Goal: Task Accomplishment & Management: Complete application form

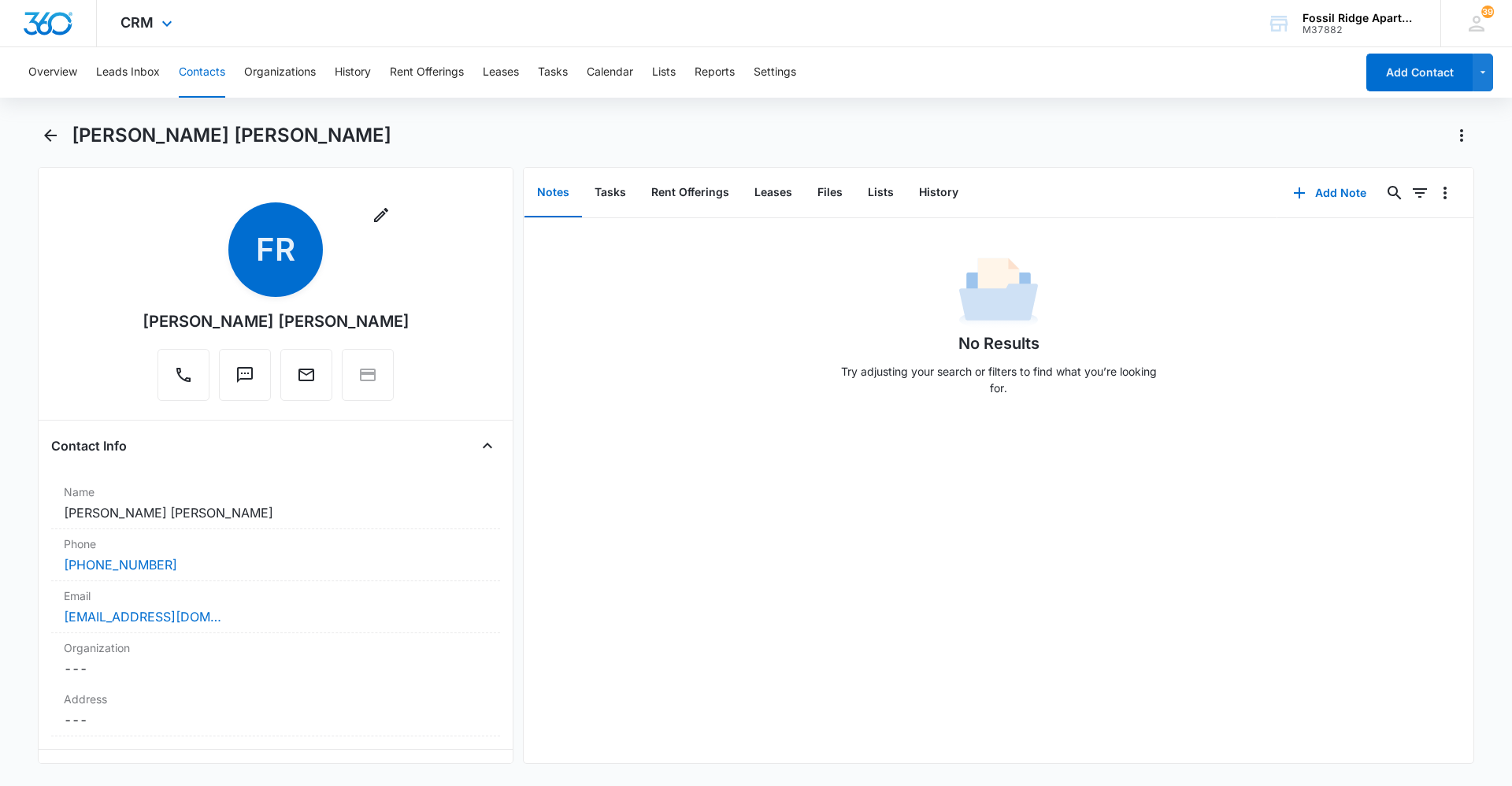
scroll to position [1812, 0]
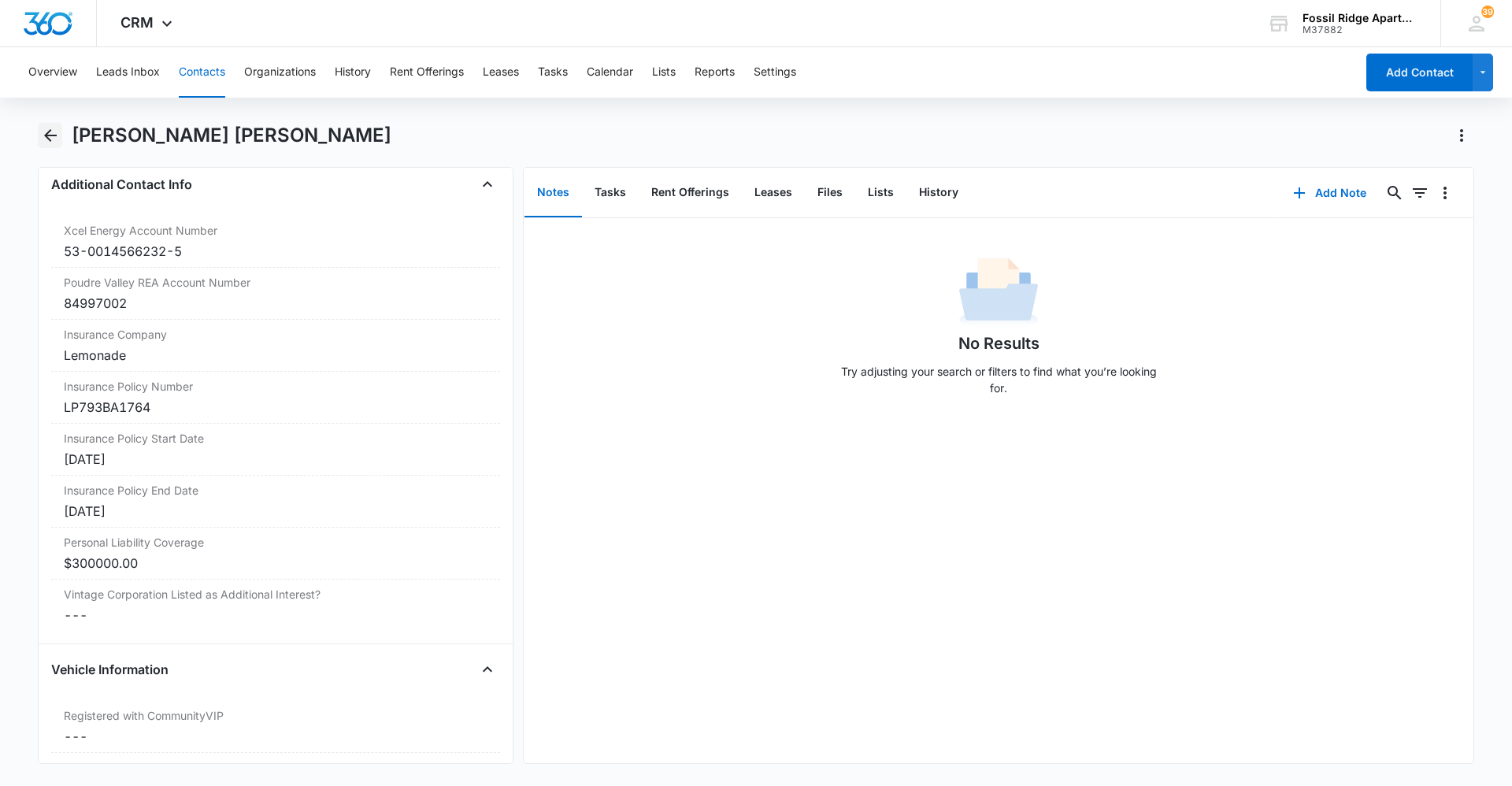
click at [38, 135] on button "Back" at bounding box center [51, 136] width 25 height 25
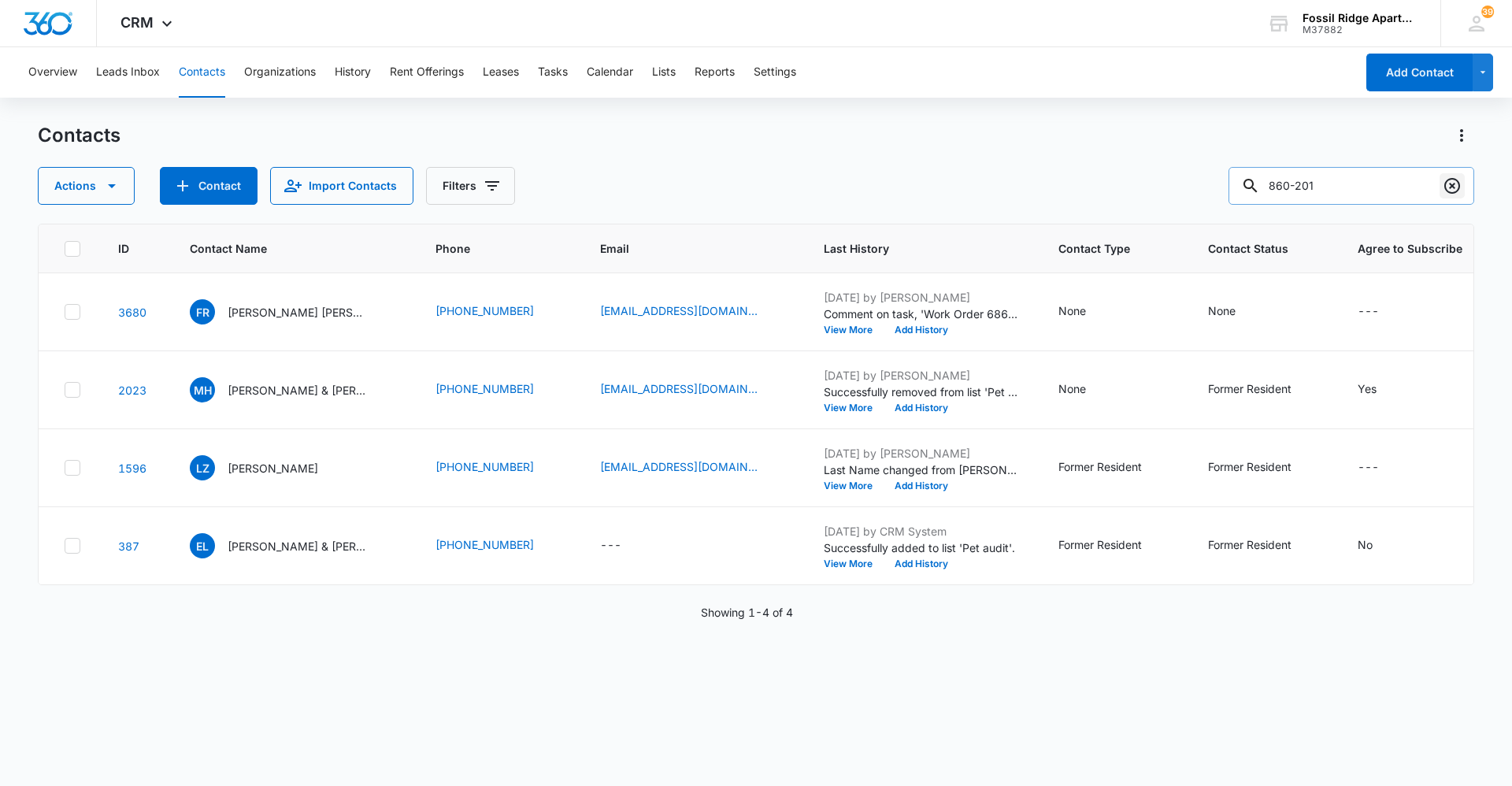
click at [1451, 191] on icon "Clear" at bounding box center [1452, 186] width 19 height 19
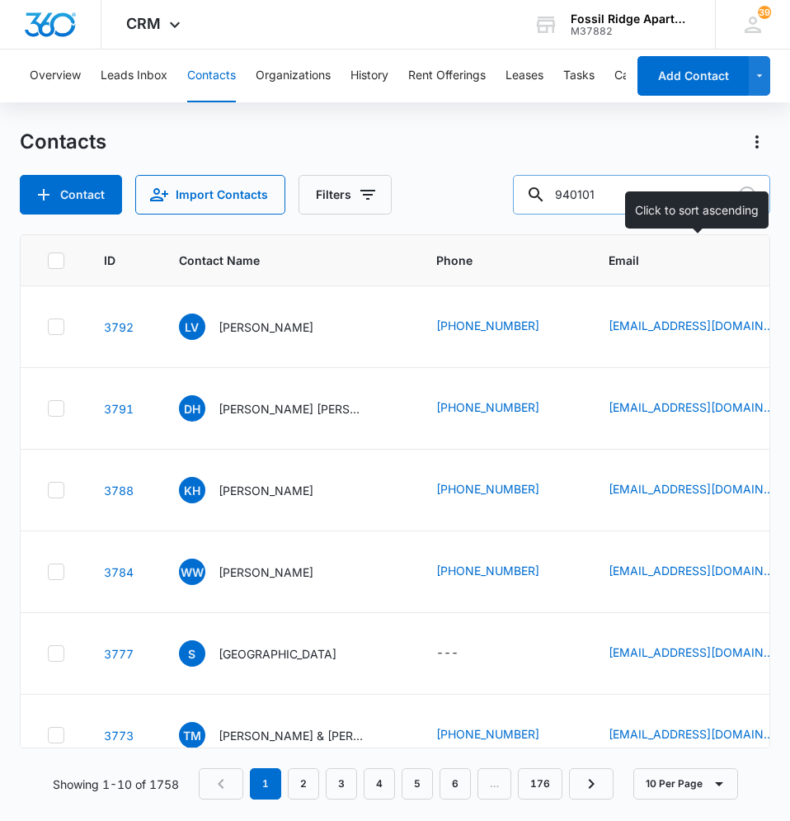
type input "940101"
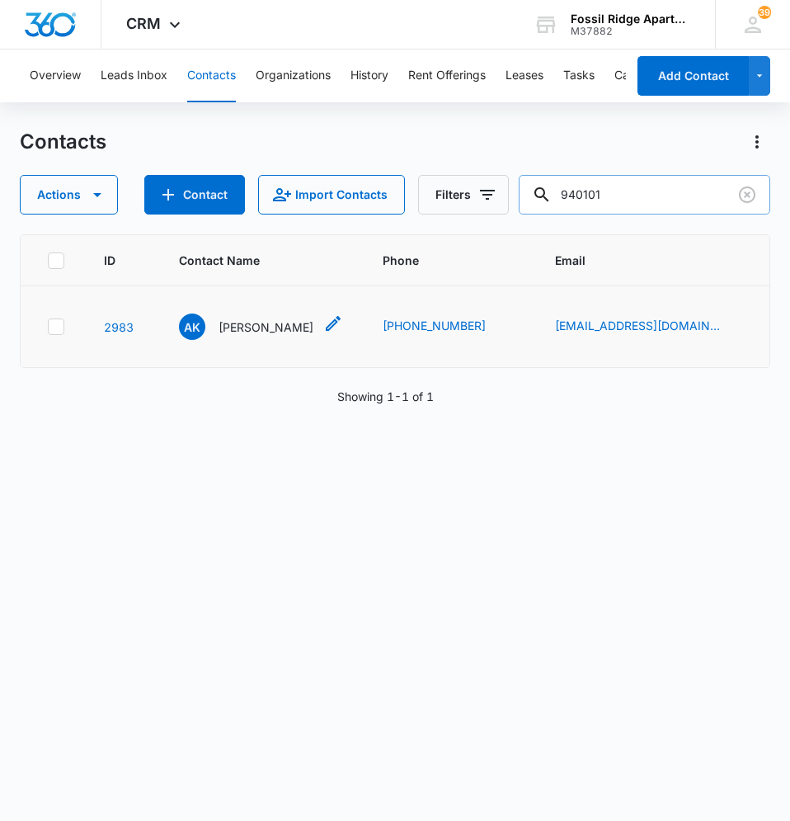
click at [247, 330] on p "[PERSON_NAME]" at bounding box center [266, 326] width 95 height 17
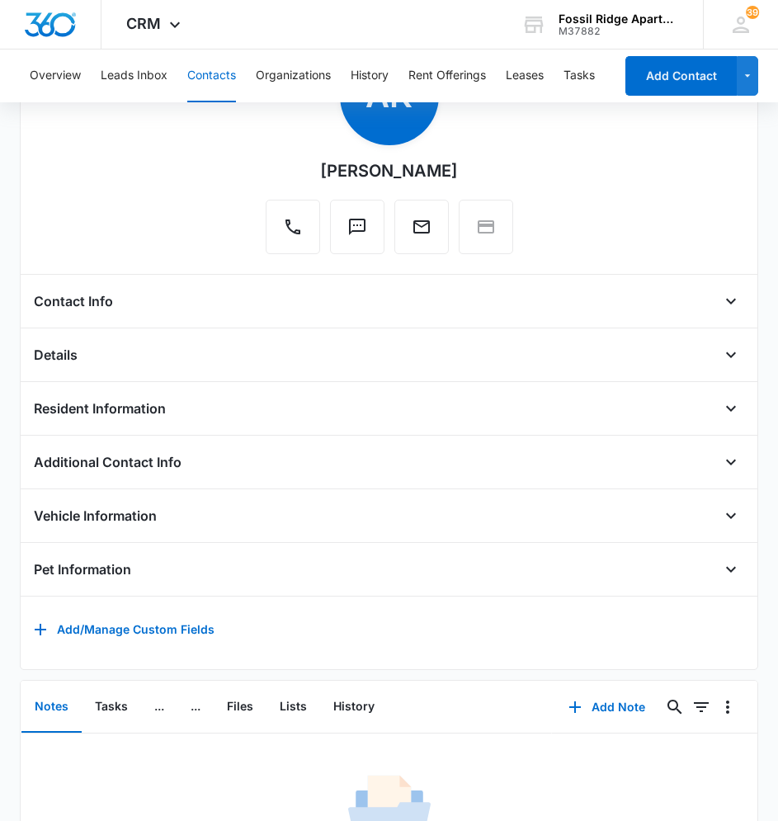
scroll to position [323, 0]
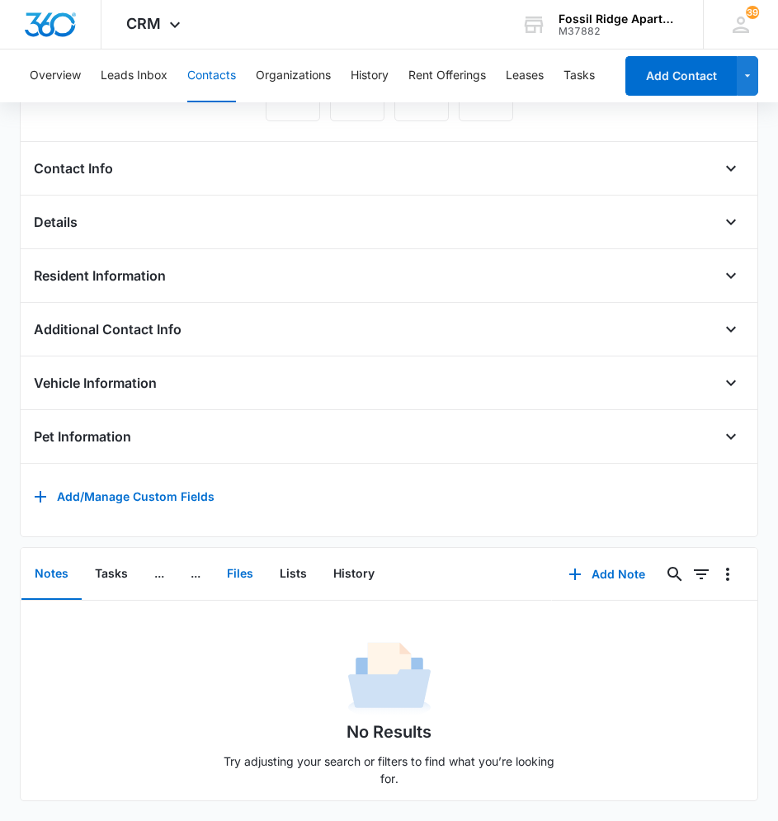
click at [243, 560] on button "Files" at bounding box center [240, 574] width 53 height 51
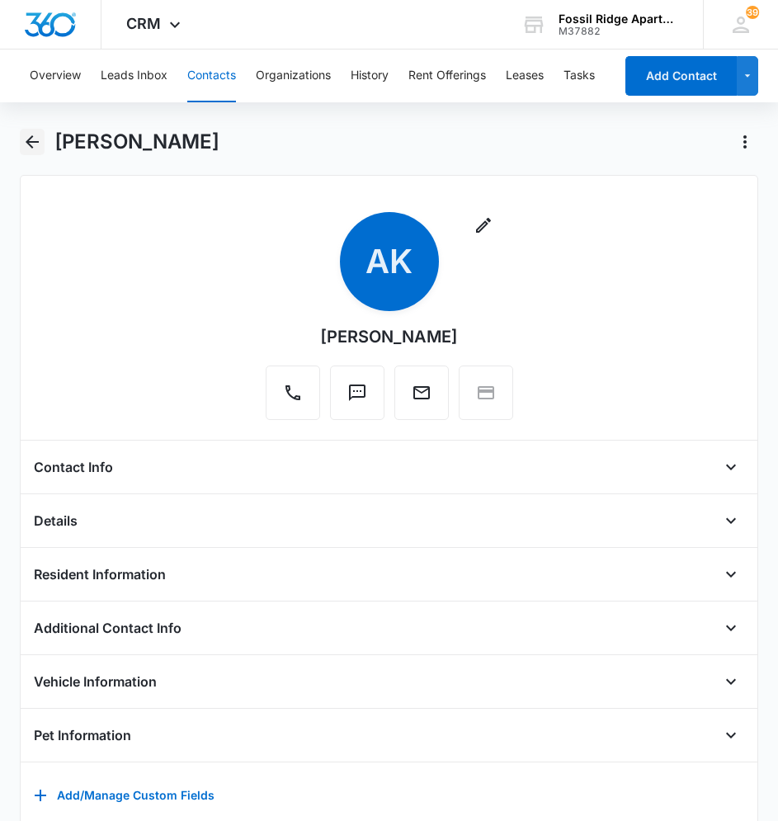
click at [34, 138] on icon "Back" at bounding box center [32, 142] width 20 height 20
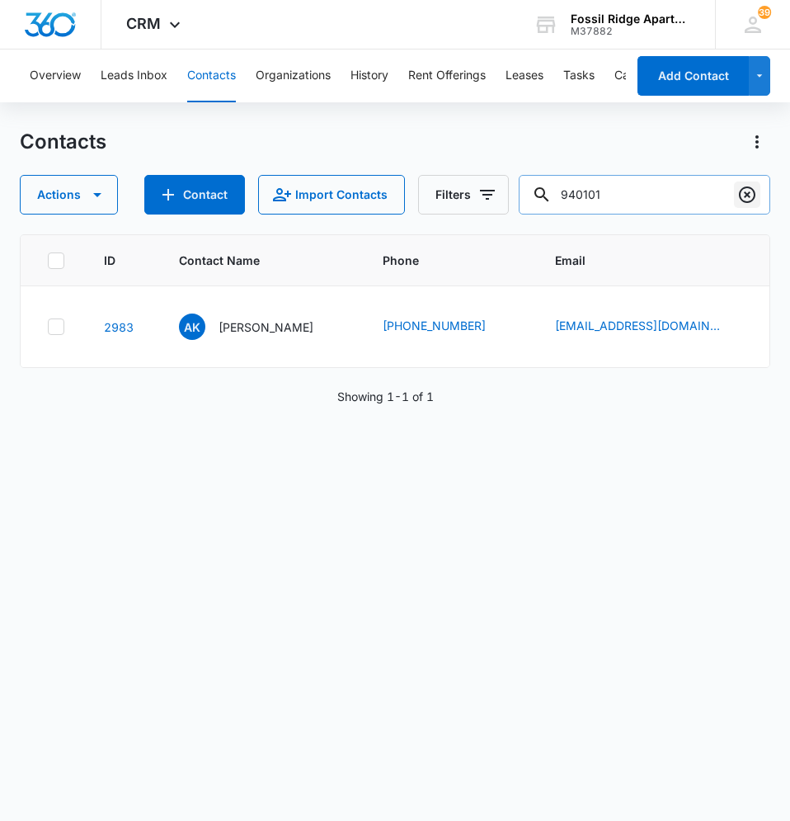
click at [757, 195] on icon "Clear" at bounding box center [748, 195] width 20 height 20
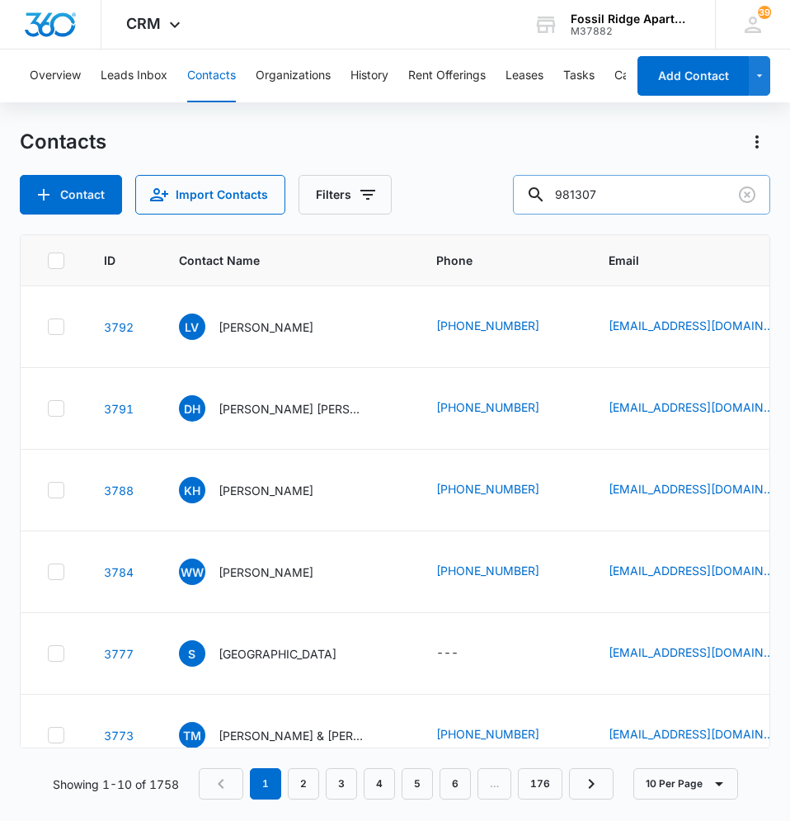
type input "981307"
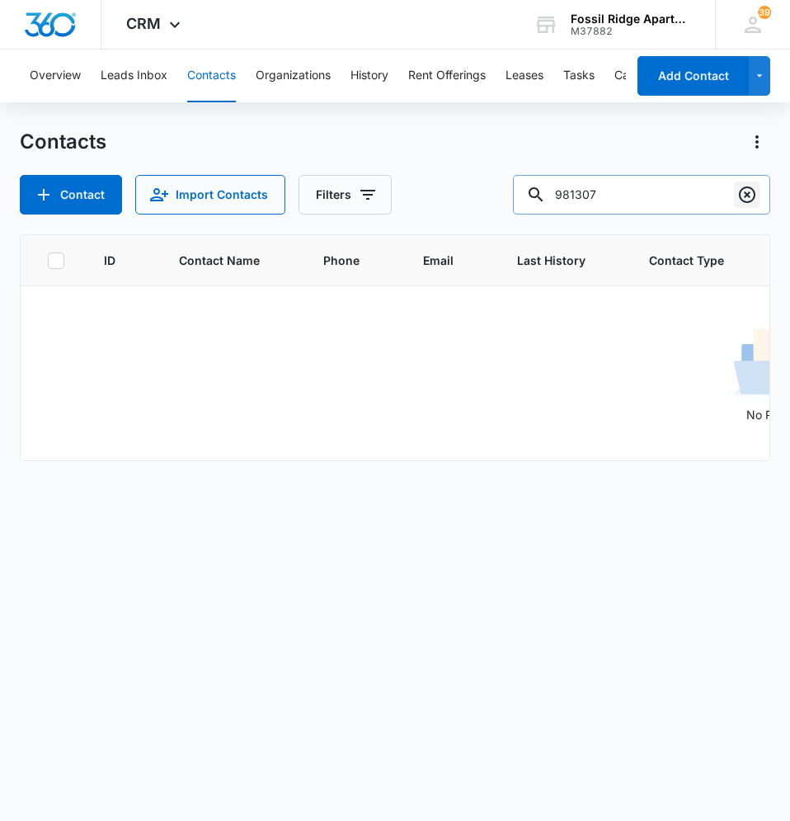
click at [752, 201] on icon "Clear" at bounding box center [747, 194] width 16 height 16
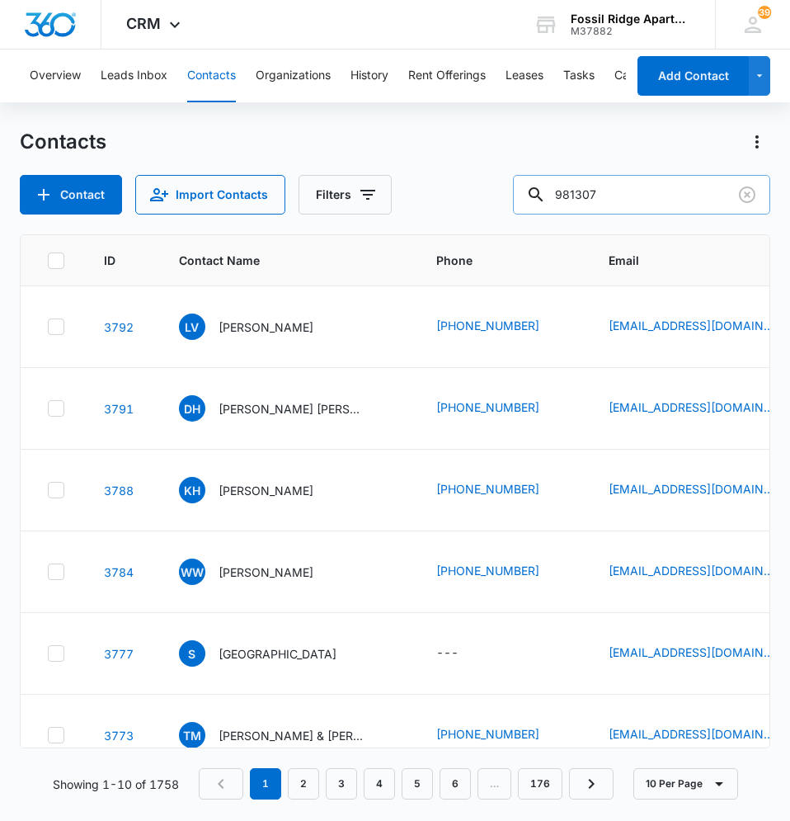
type input "981307"
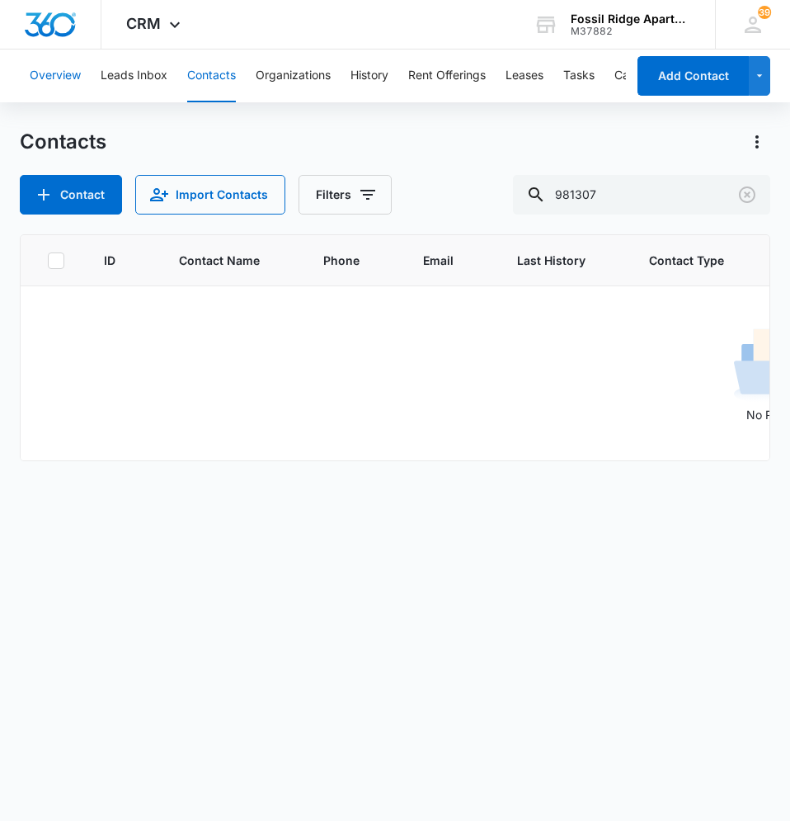
click at [69, 75] on button "Overview" at bounding box center [55, 75] width 51 height 53
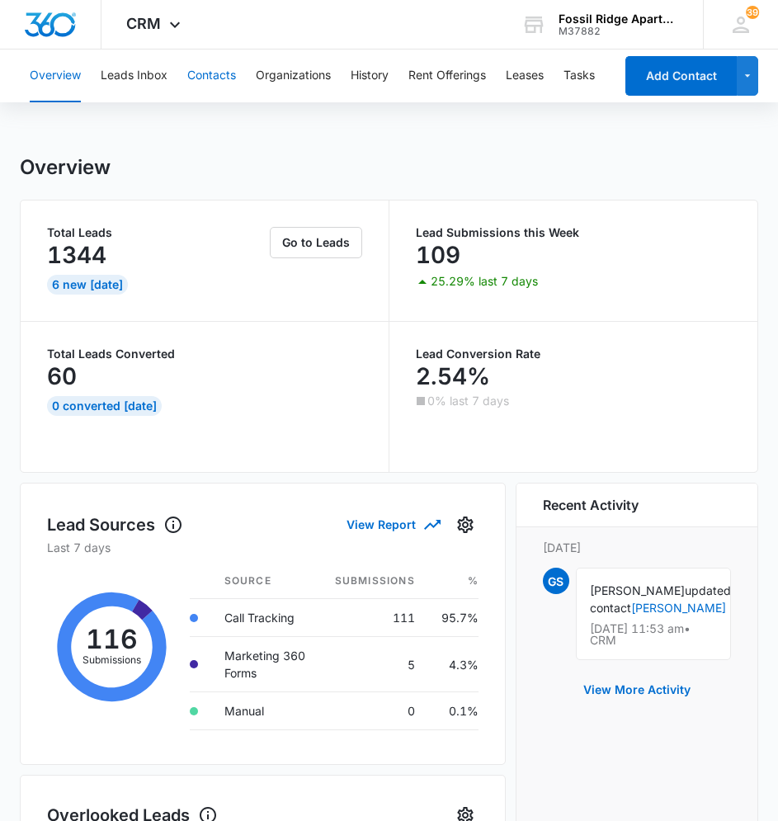
click at [200, 75] on button "Contacts" at bounding box center [211, 75] width 49 height 53
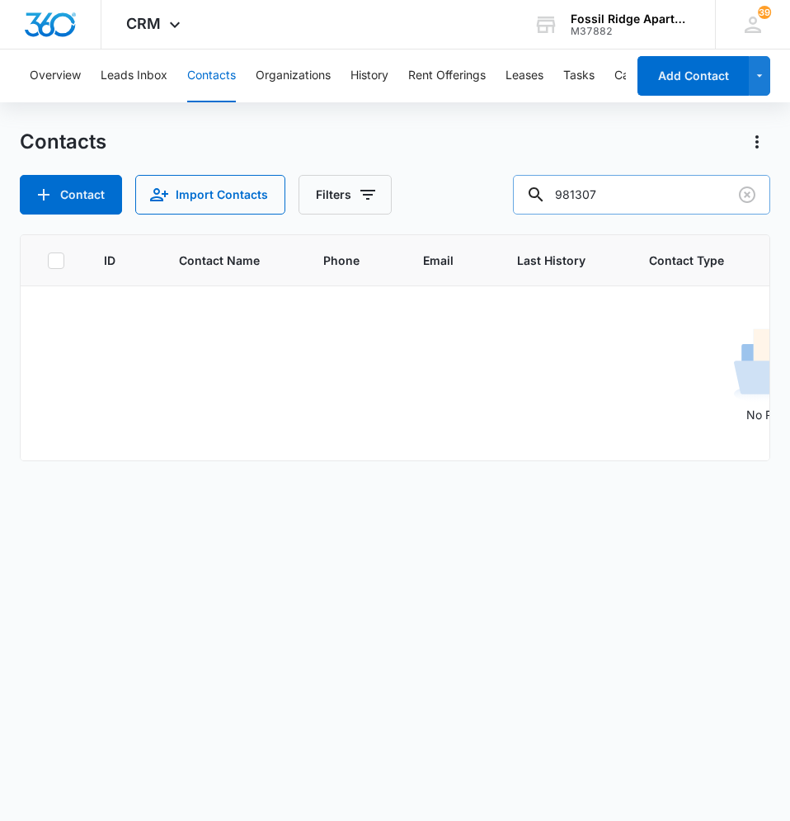
click at [667, 194] on input "981307" at bounding box center [641, 195] width 257 height 40
click at [741, 200] on icon "Clear" at bounding box center [748, 195] width 20 height 20
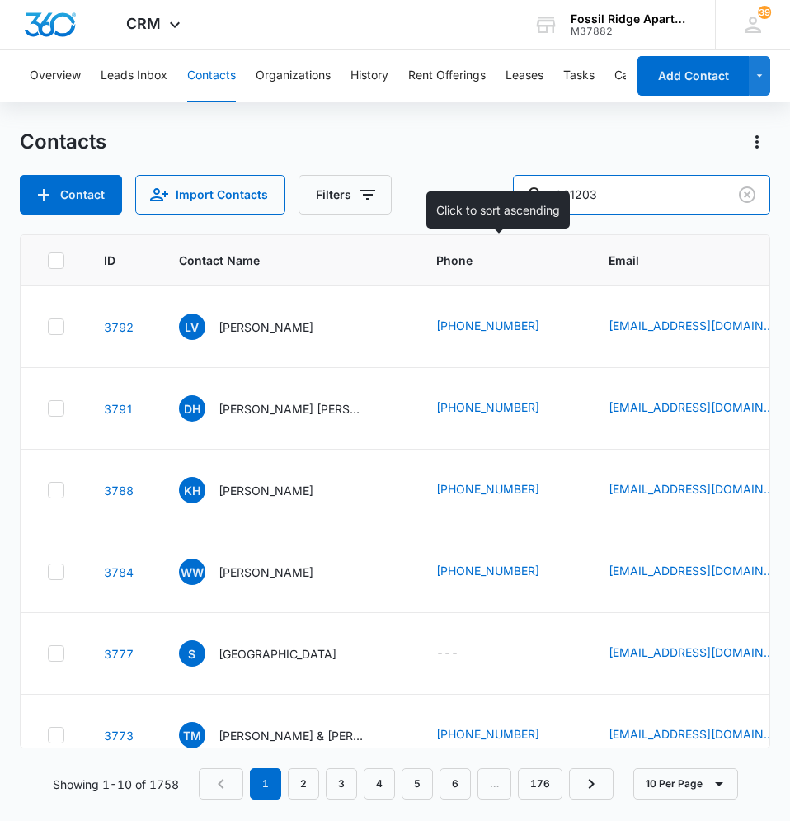
type input "981203"
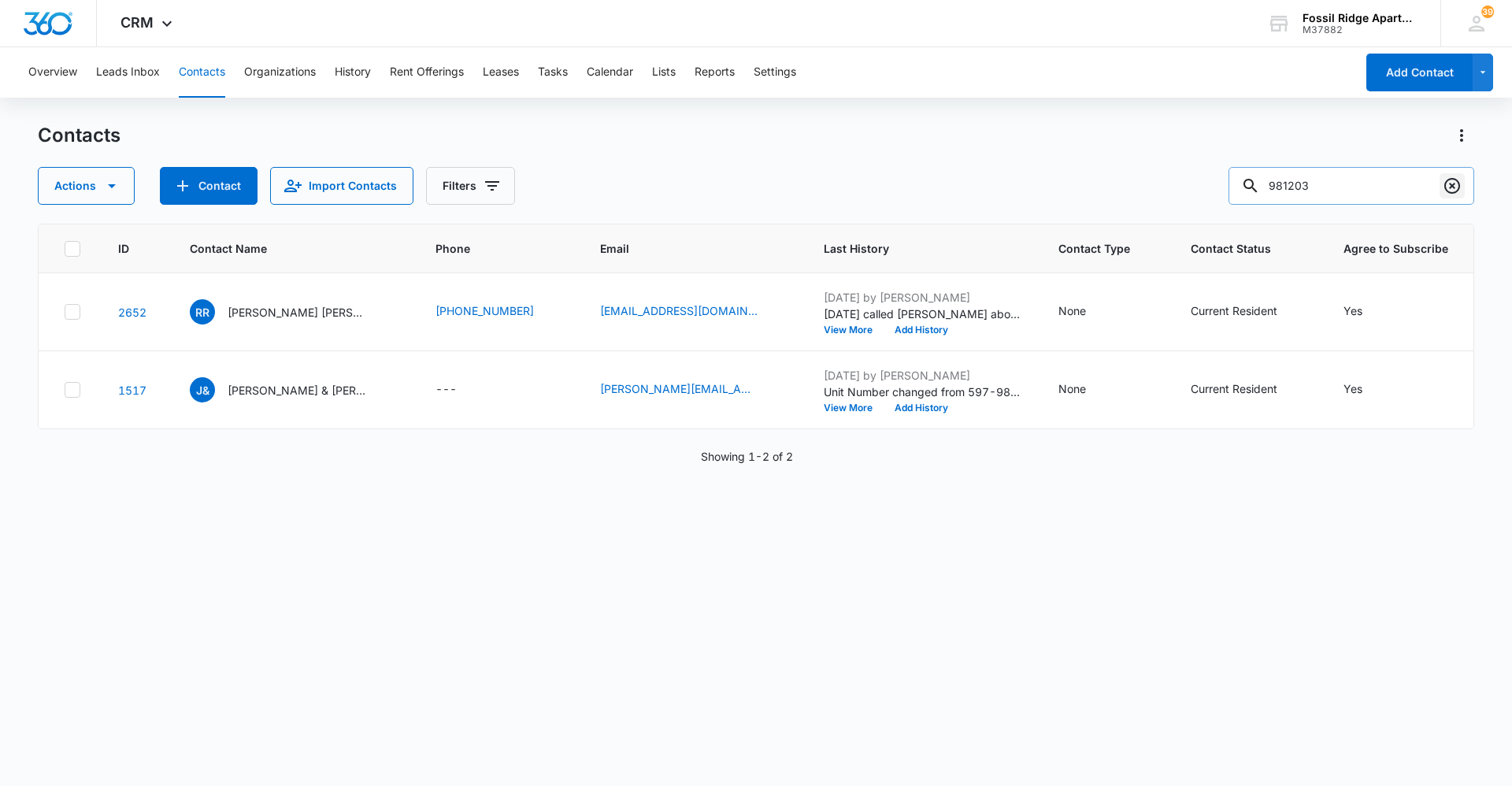
click at [1453, 189] on icon "Clear" at bounding box center [1452, 186] width 19 height 19
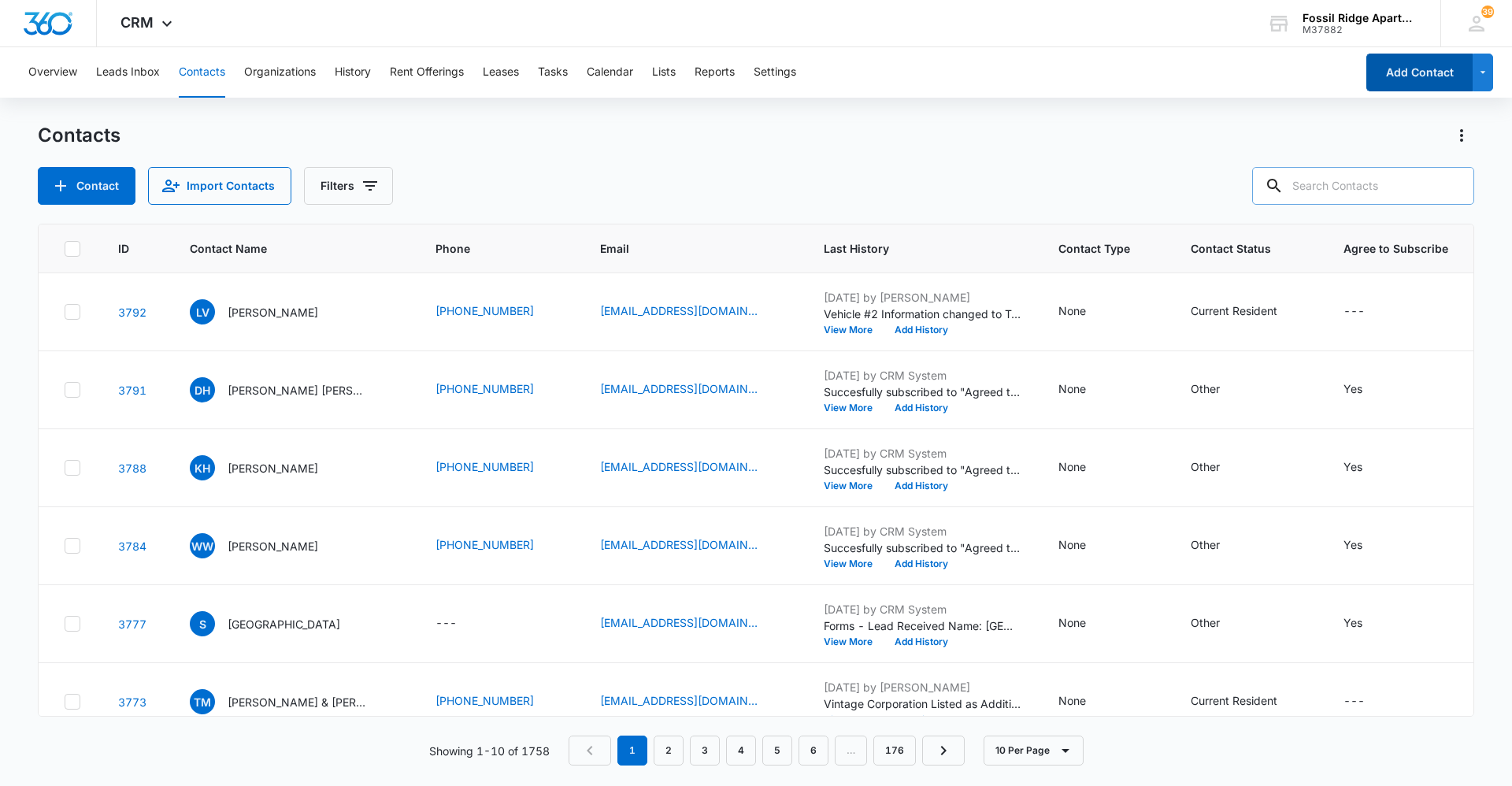
click at [1407, 61] on button "Add Contact" at bounding box center [1418, 73] width 106 height 38
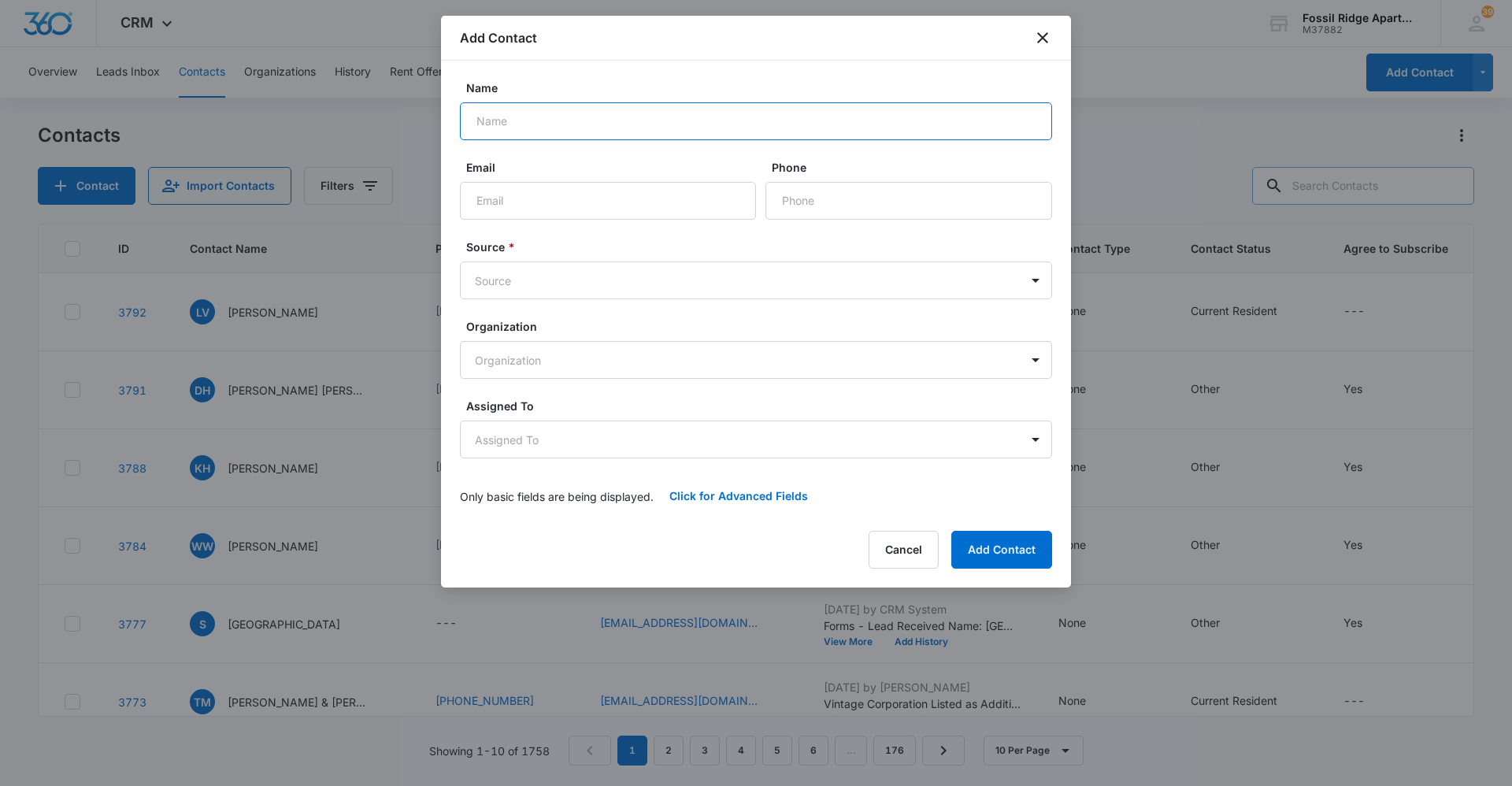
click at [640, 121] on input "Name" at bounding box center [756, 121] width 592 height 38
type input "[PERSON_NAME]"
click at [911, 202] on input "Phone" at bounding box center [909, 202] width 286 height 38
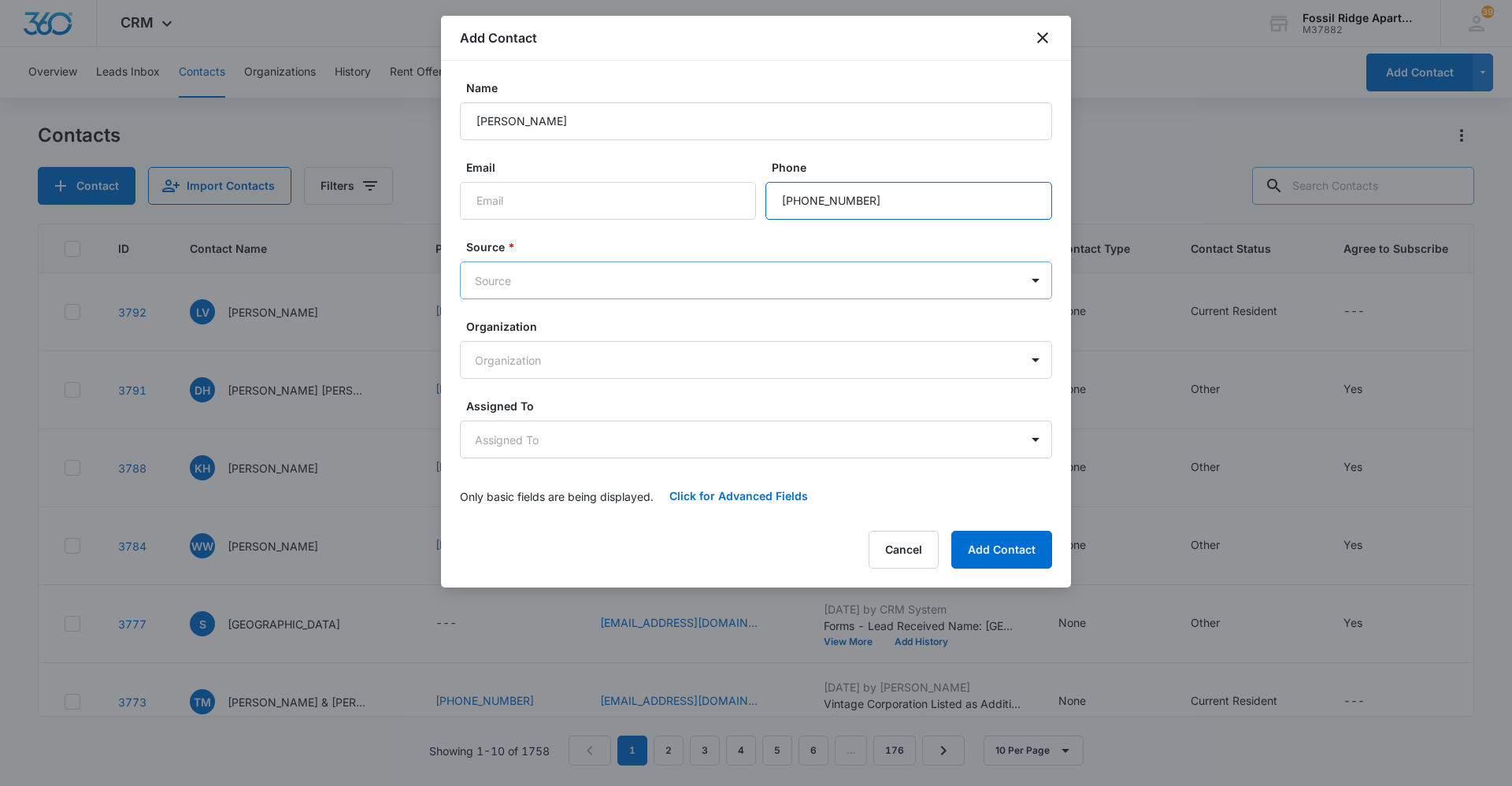
type input "[PHONE_NUMBER]"
click at [559, 277] on body "CRM Apps Reputation Websites Forms CRM Email Social Content Ads Intelligence Fi…" at bounding box center [756, 393] width 1512 height 786
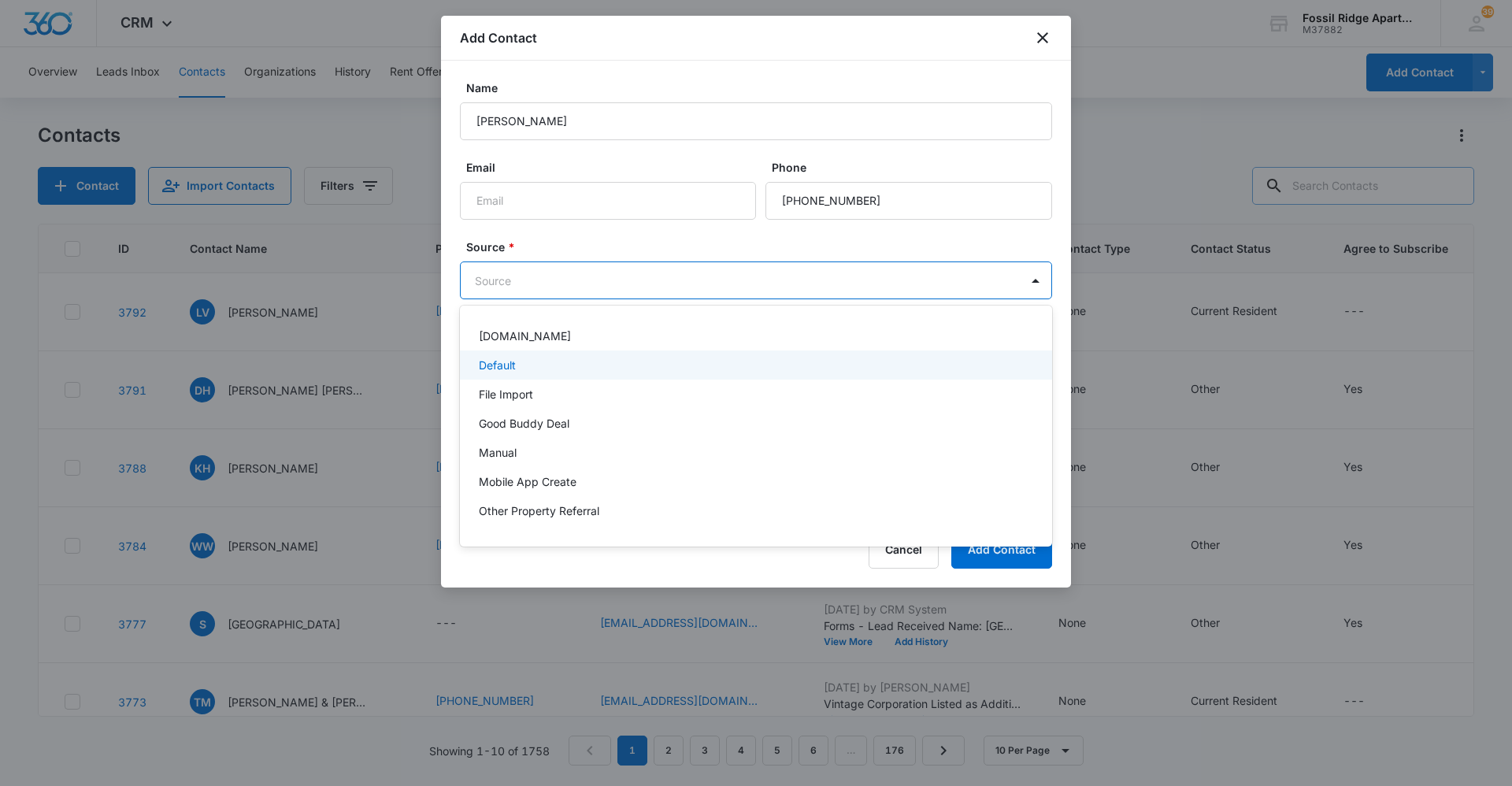
click at [552, 360] on div "Default" at bounding box center [754, 365] width 551 height 16
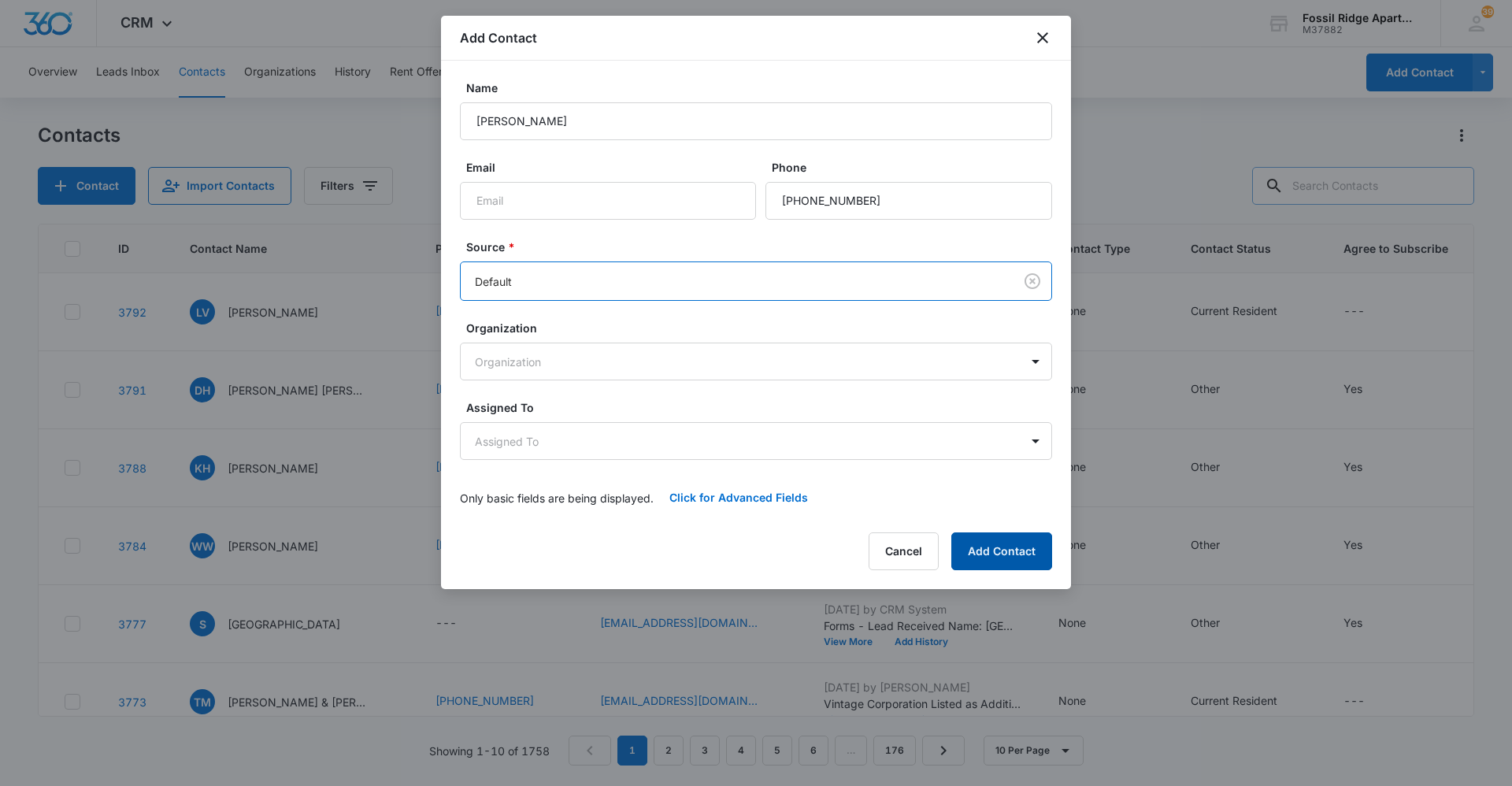
click at [1005, 560] on button "Add Contact" at bounding box center [1002, 552] width 101 height 38
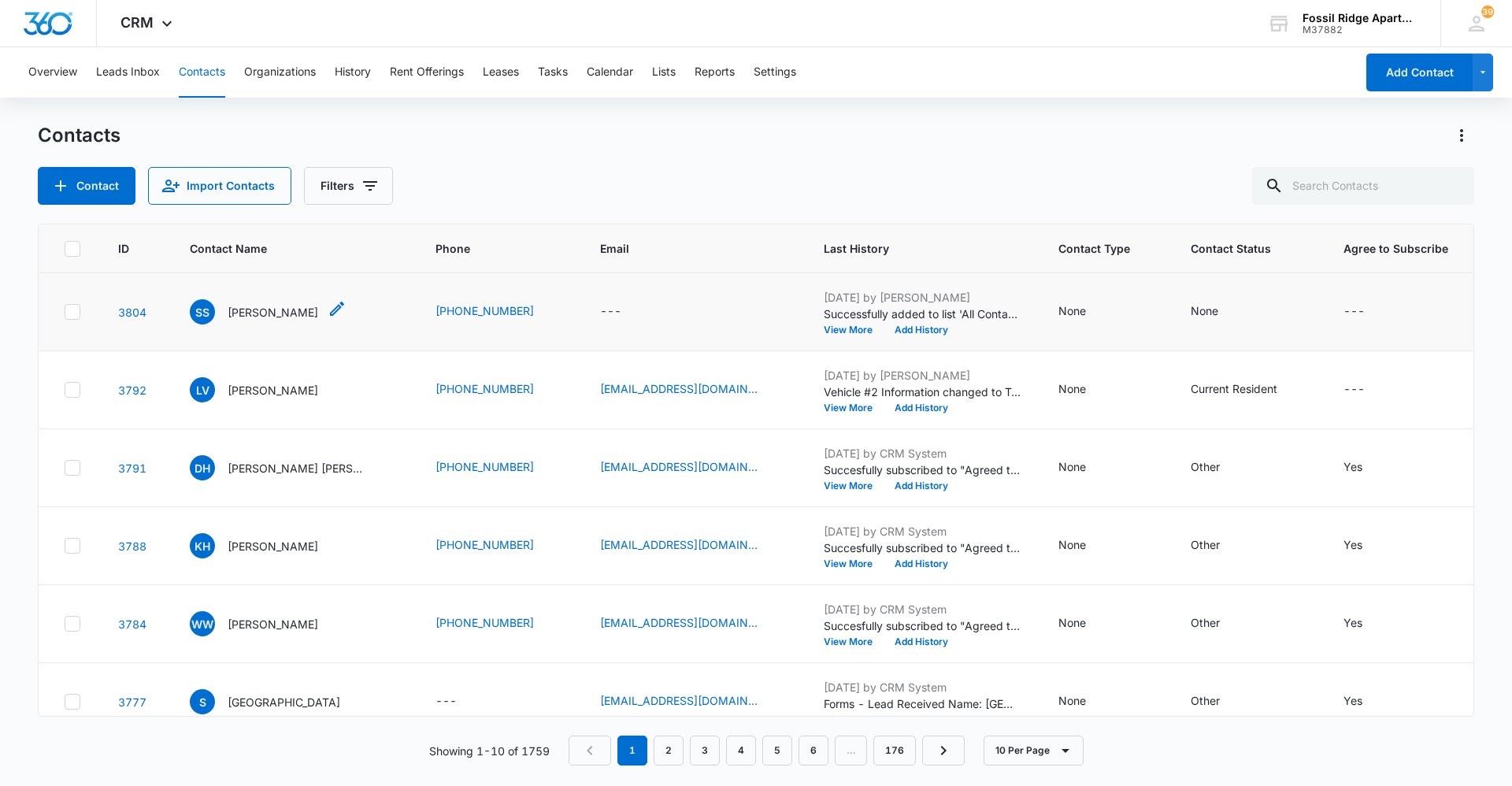
click at [284, 317] on p "[PERSON_NAME]" at bounding box center [272, 311] width 91 height 16
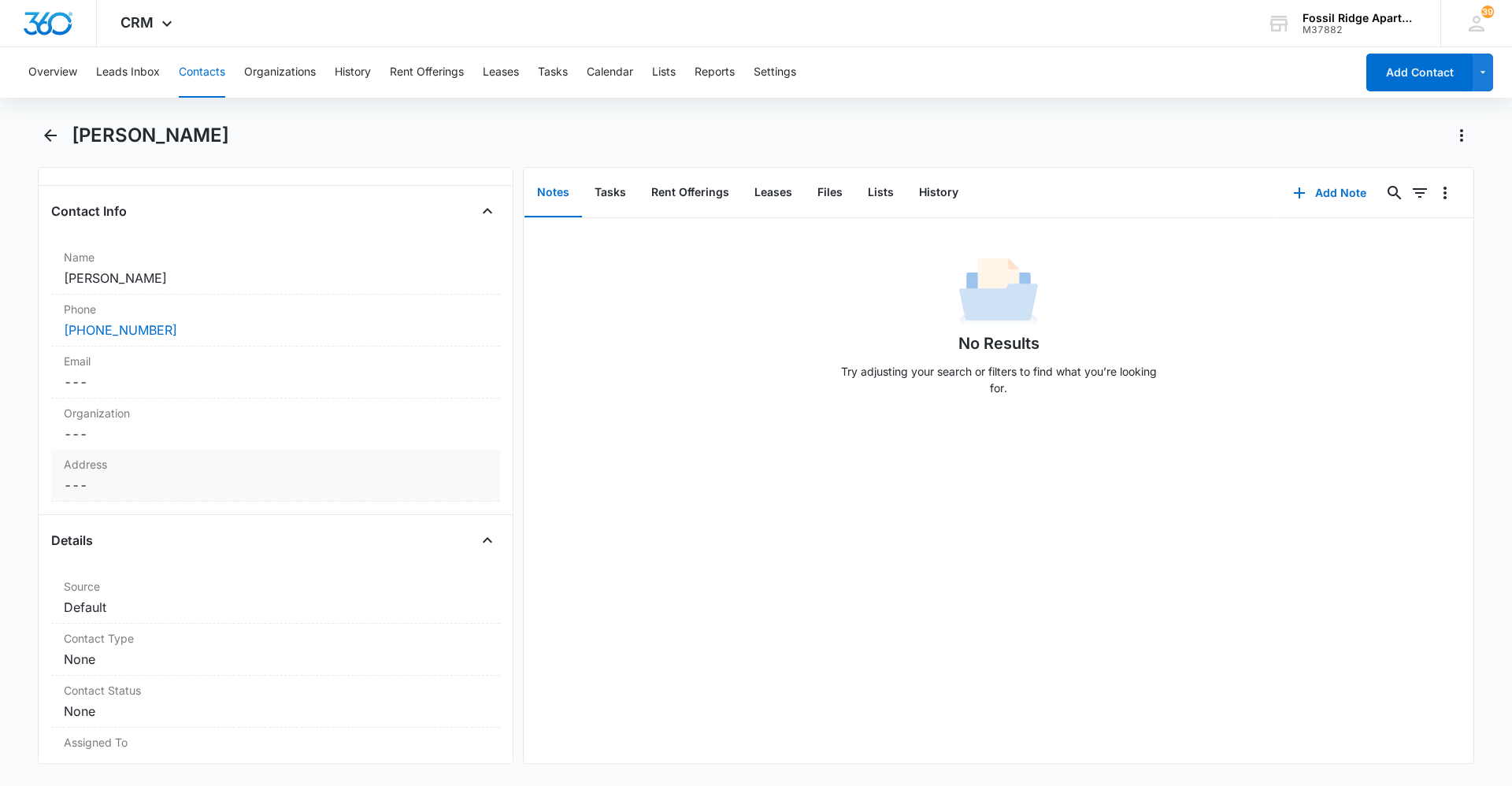
scroll to position [236, 0]
